Goal: Navigation & Orientation: Understand site structure

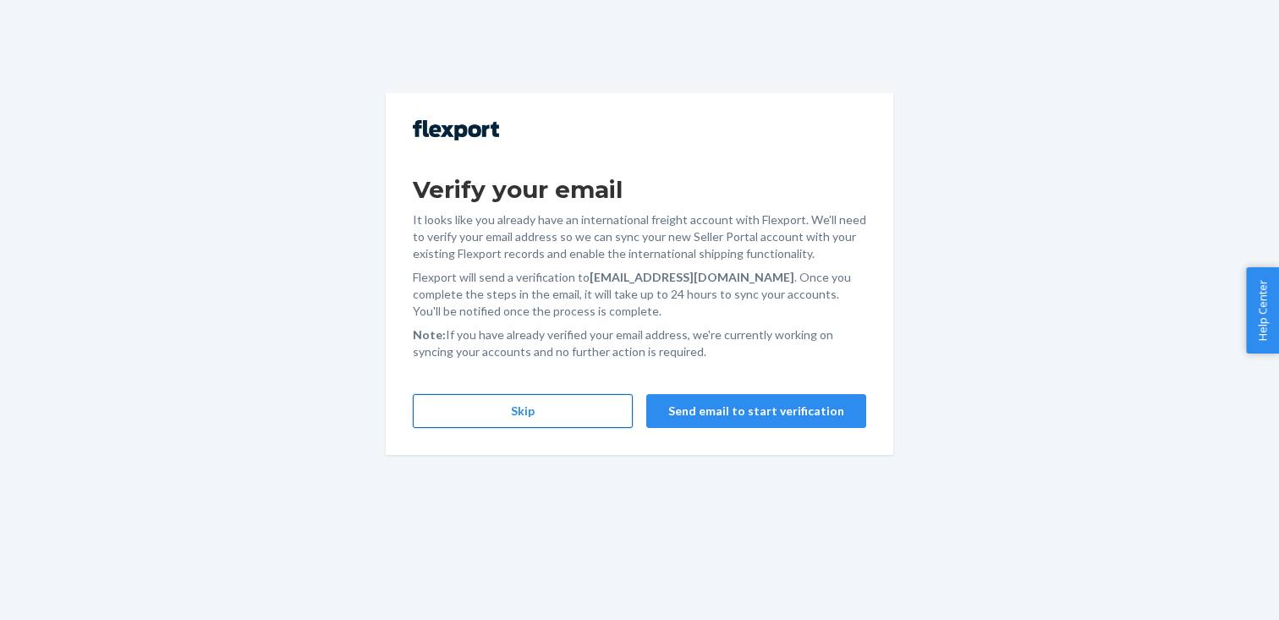
click at [551, 412] on button "Skip" at bounding box center [523, 411] width 220 height 34
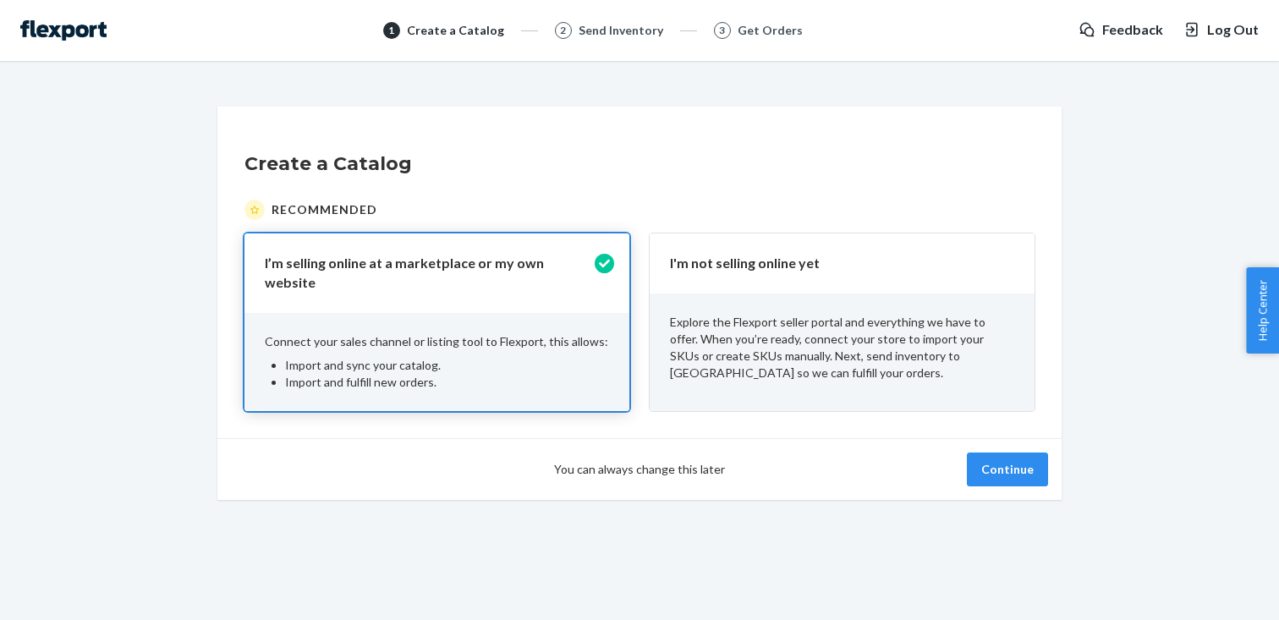
click at [839, 368] on p "Explore the Flexport seller portal and everything we have to offer. When you’re…" at bounding box center [842, 348] width 344 height 68
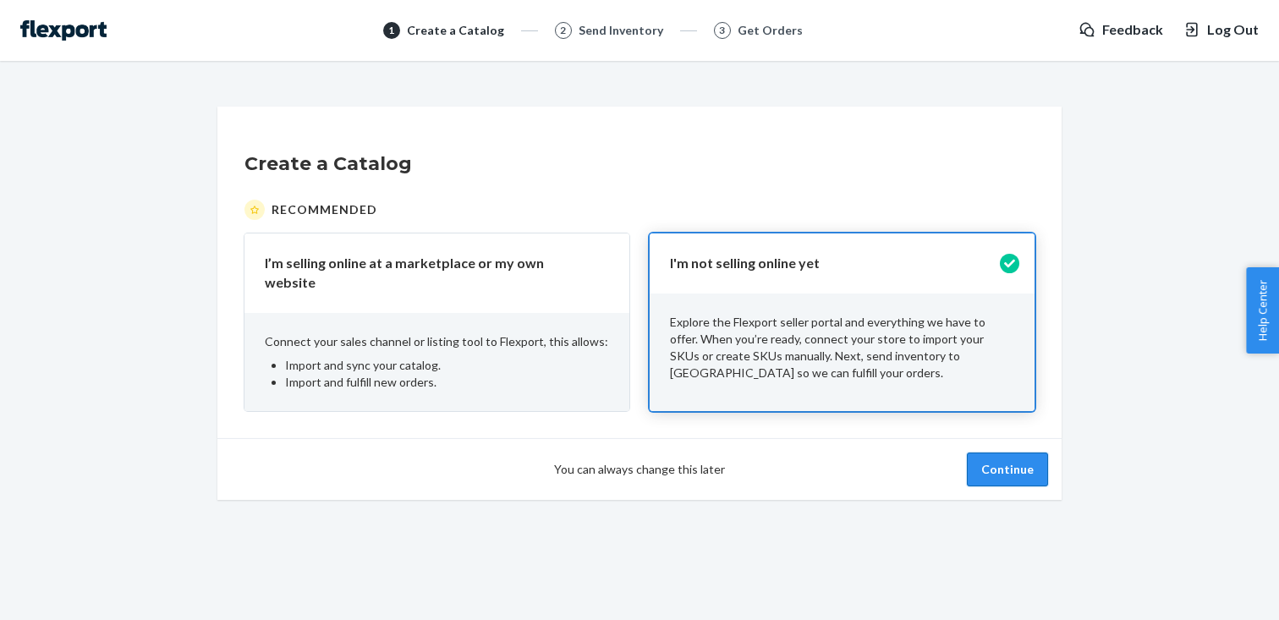
click at [982, 458] on button "Continue" at bounding box center [1007, 469] width 81 height 34
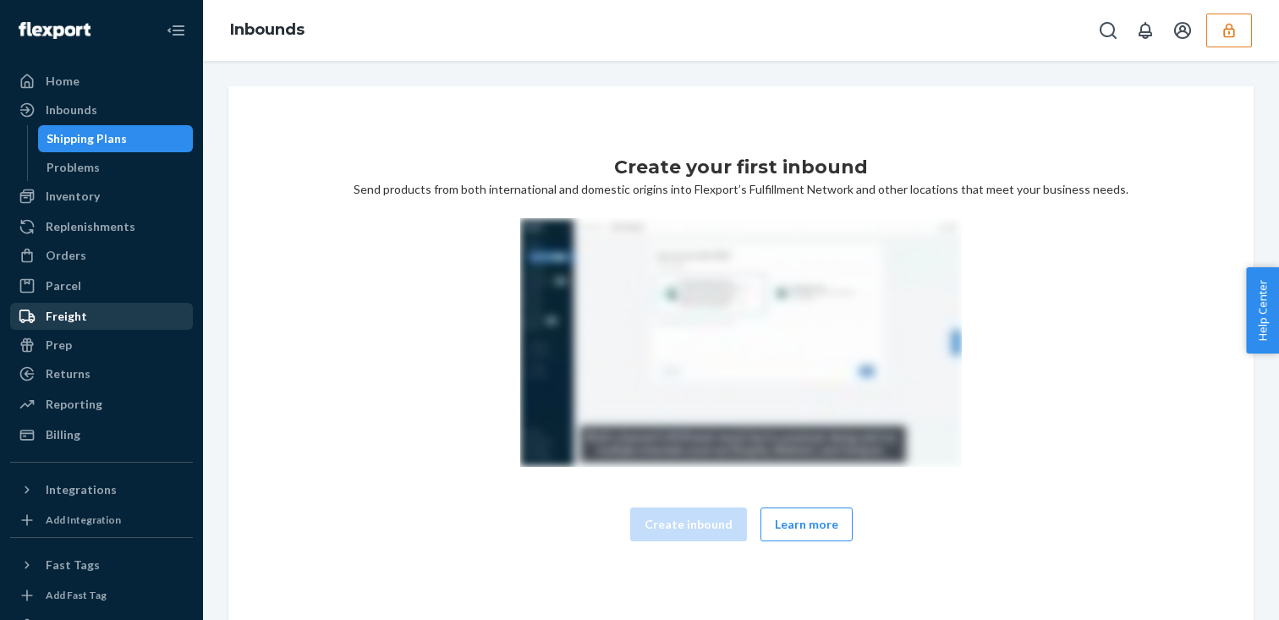
click at [82, 312] on div "Freight" at bounding box center [66, 316] width 41 height 17
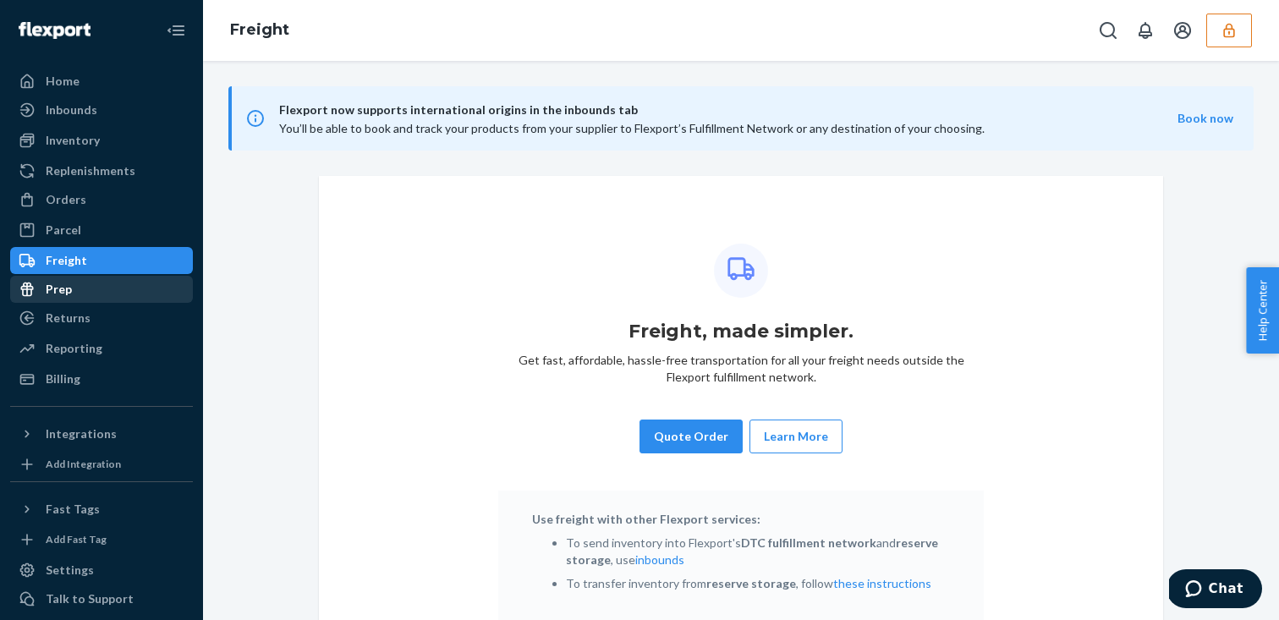
click at [87, 299] on div "Prep" at bounding box center [101, 289] width 179 height 24
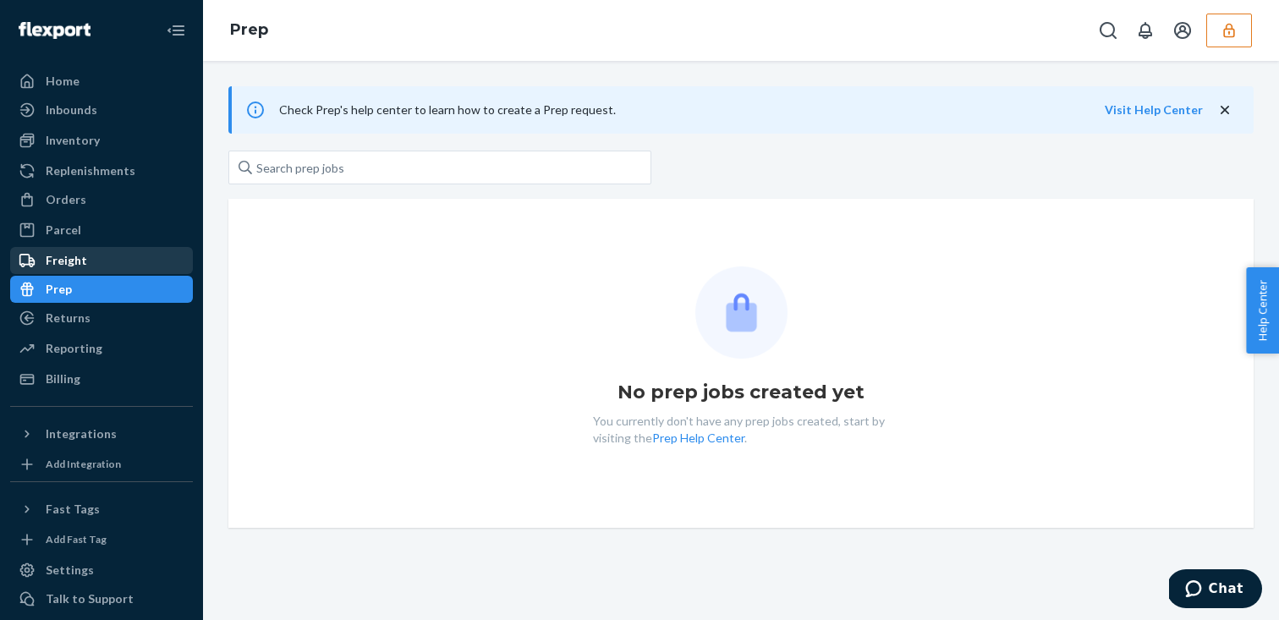
click at [88, 251] on div "Freight" at bounding box center [101, 261] width 179 height 24
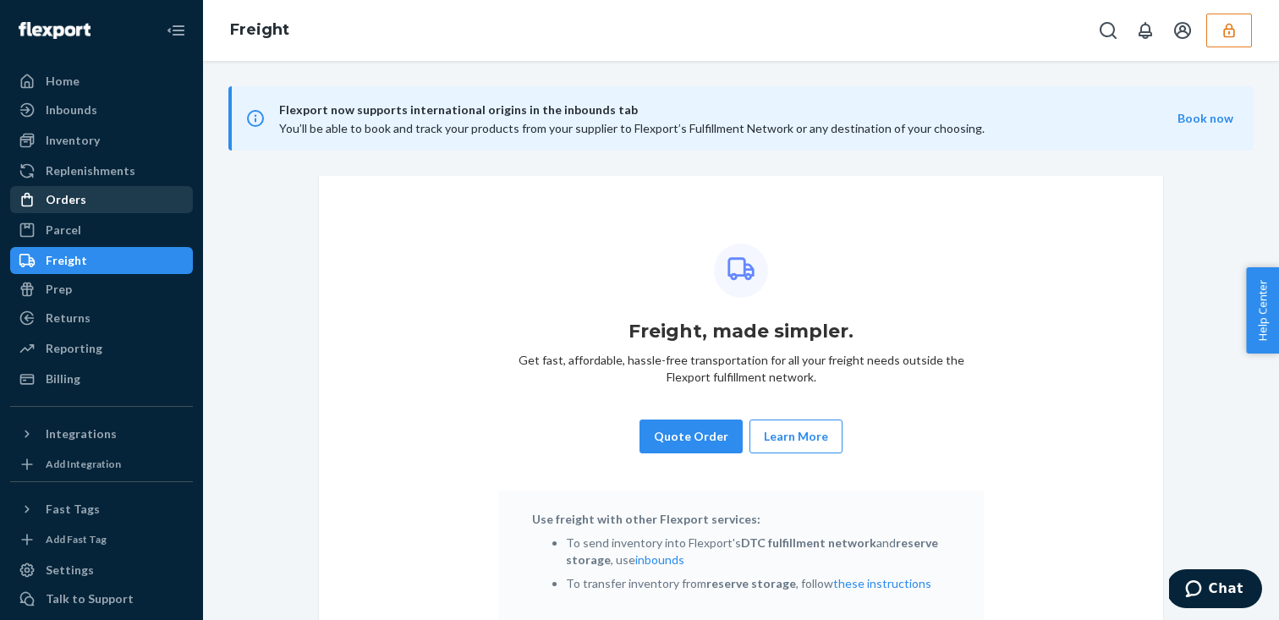
click at [97, 211] on link "Orders" at bounding box center [101, 199] width 183 height 27
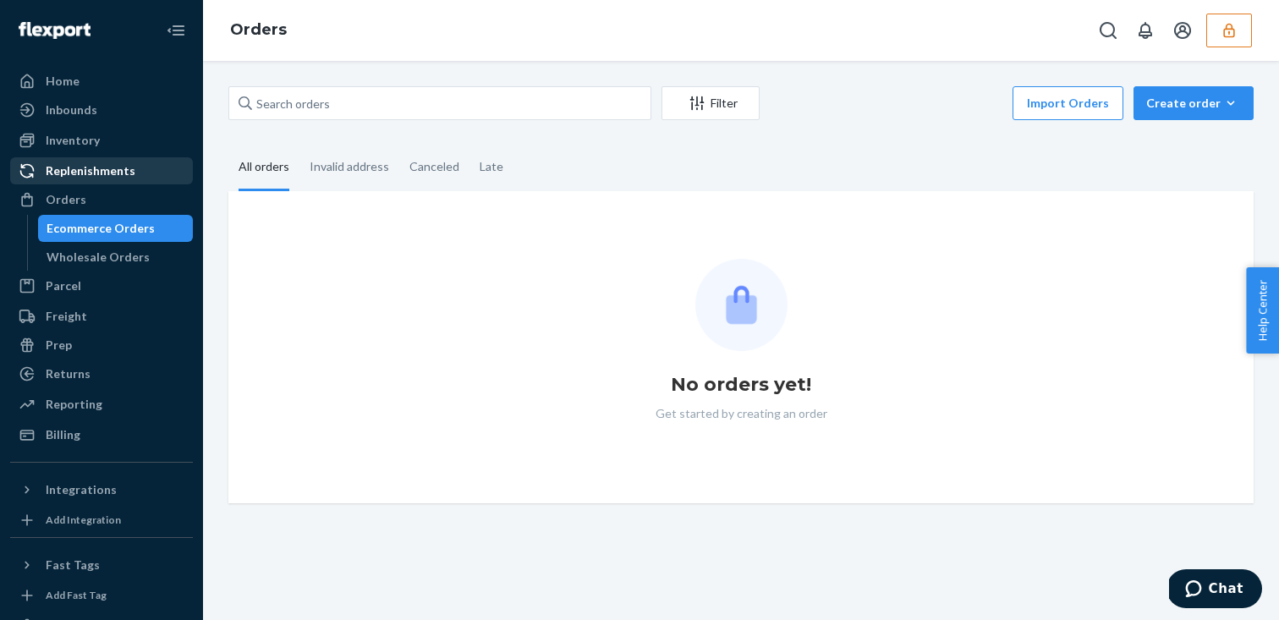
click at [105, 172] on div "Replenishments" at bounding box center [91, 170] width 90 height 17
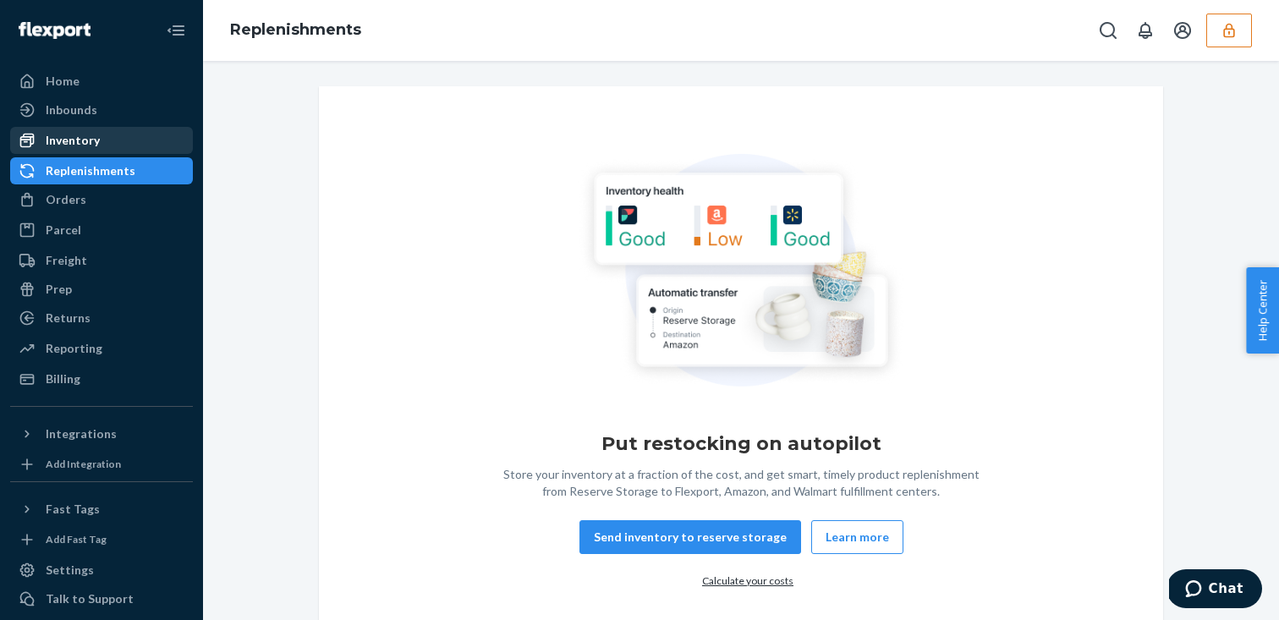
click at [111, 144] on div "Inventory" at bounding box center [101, 141] width 179 height 24
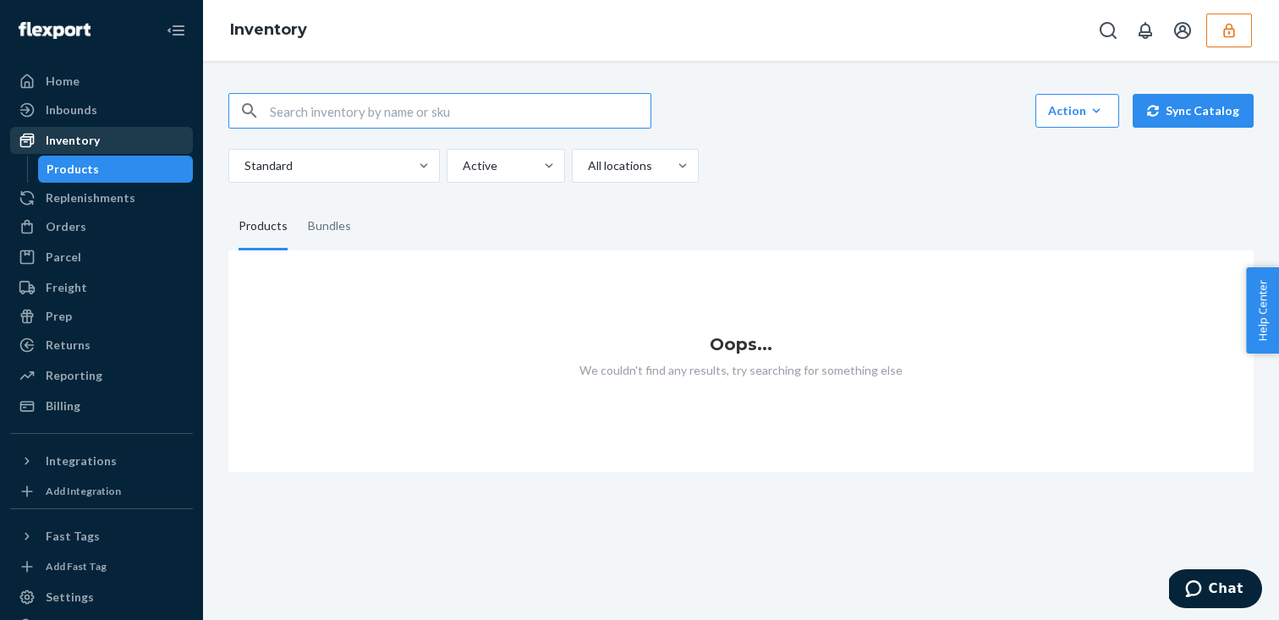
click at [111, 144] on div "Inventory" at bounding box center [101, 141] width 179 height 24
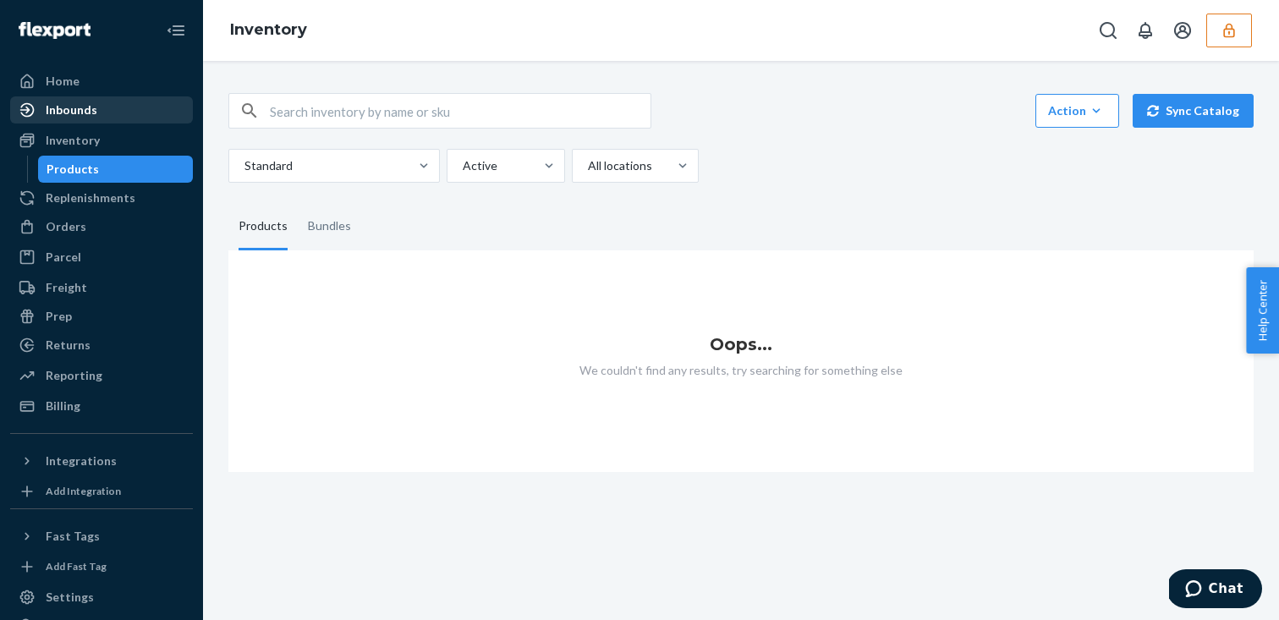
click at [108, 117] on div "Inbounds" at bounding box center [101, 110] width 179 height 24
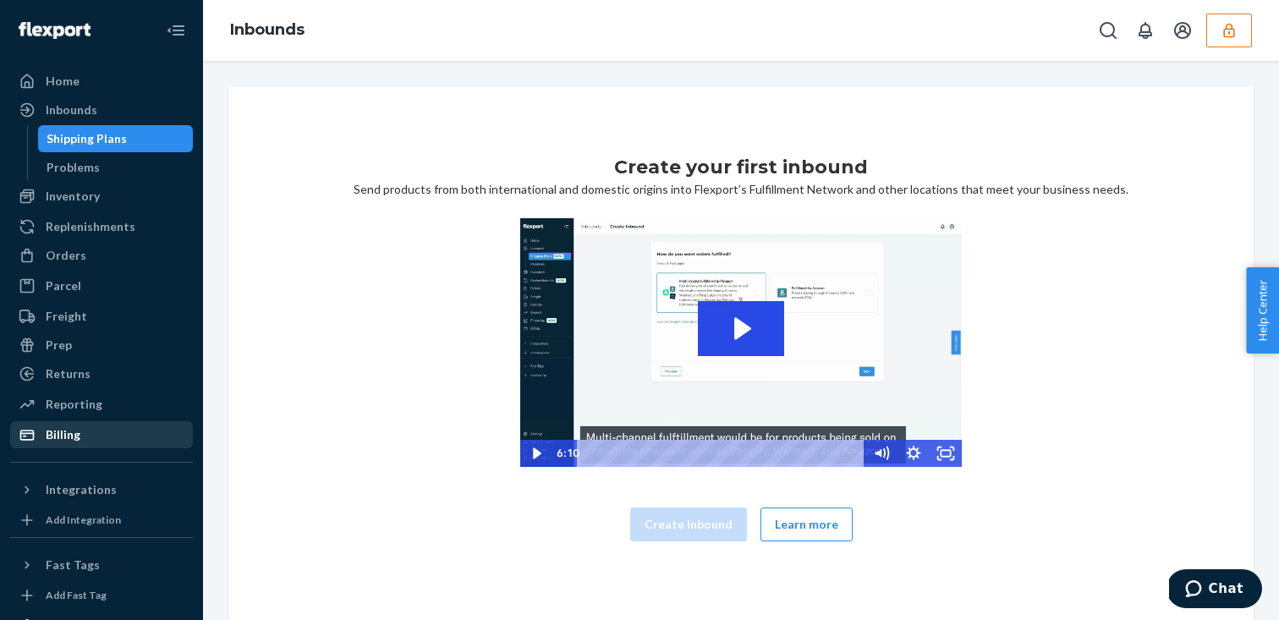
scroll to position [126, 0]
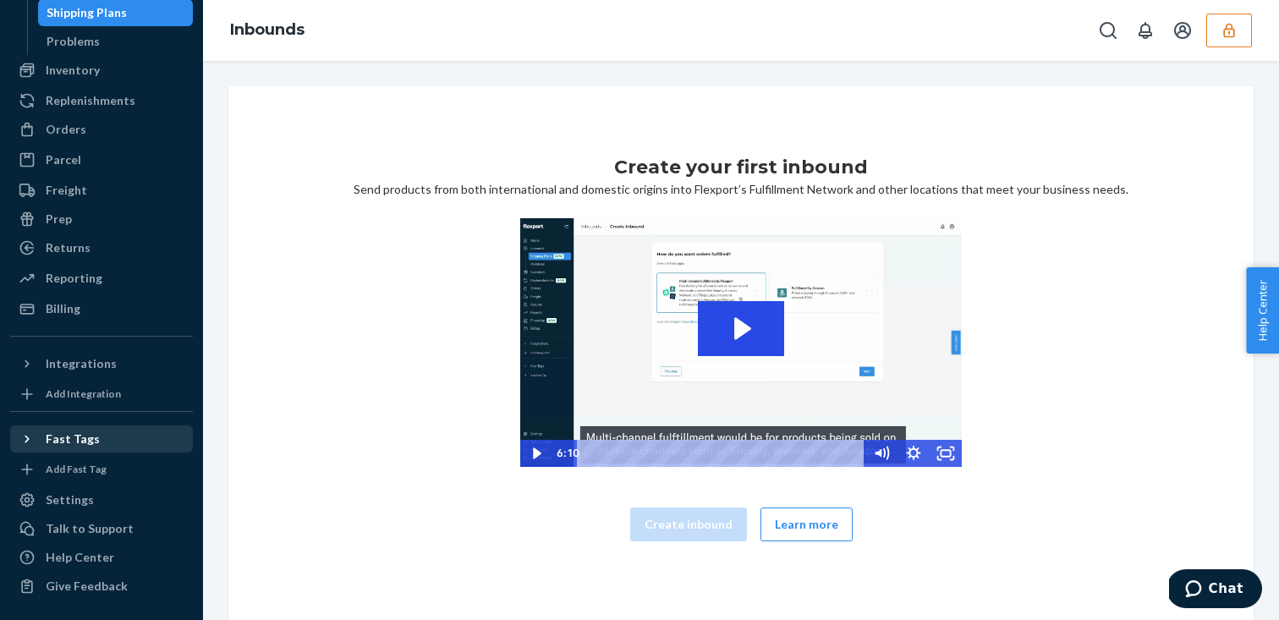
click at [70, 445] on div "Fast Tags" at bounding box center [73, 438] width 54 height 17
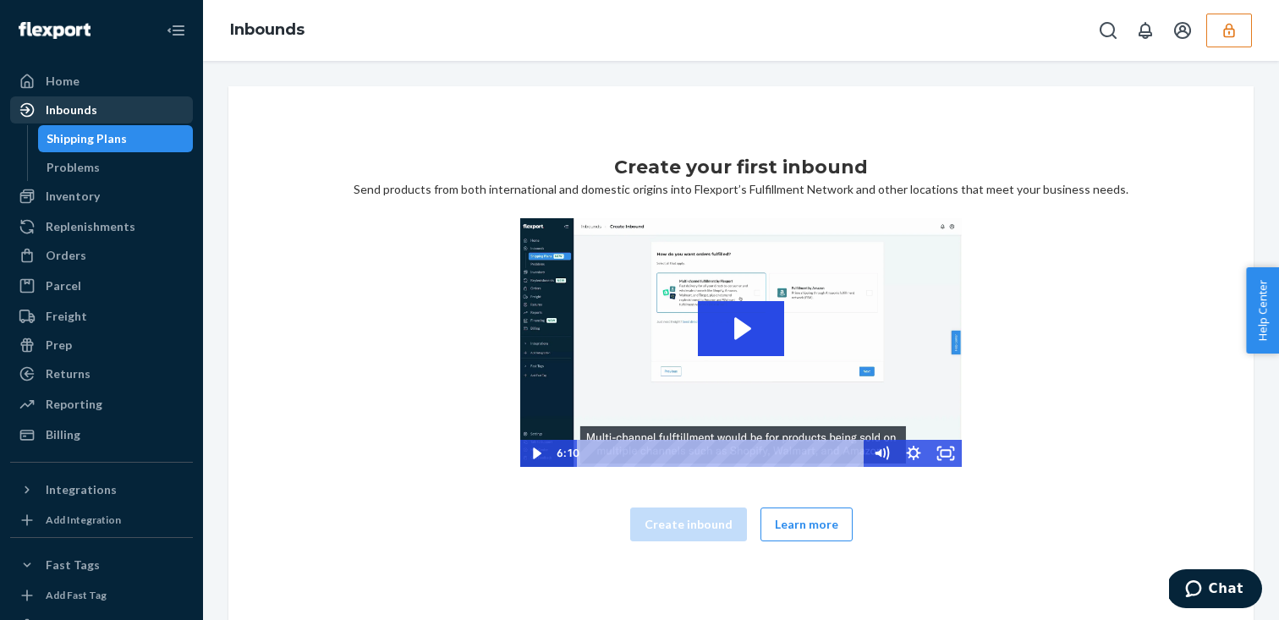
click at [67, 114] on div "Inbounds" at bounding box center [72, 109] width 52 height 17
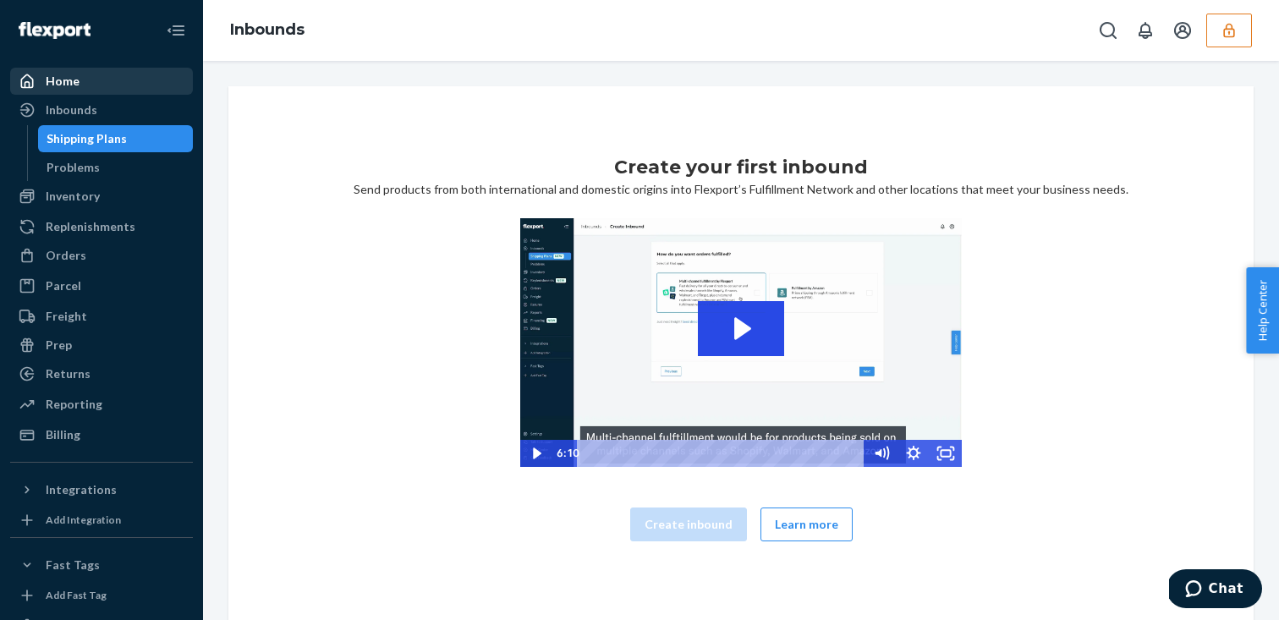
click at [73, 85] on div "Home" at bounding box center [63, 81] width 34 height 17
